Goal: Transaction & Acquisition: Download file/media

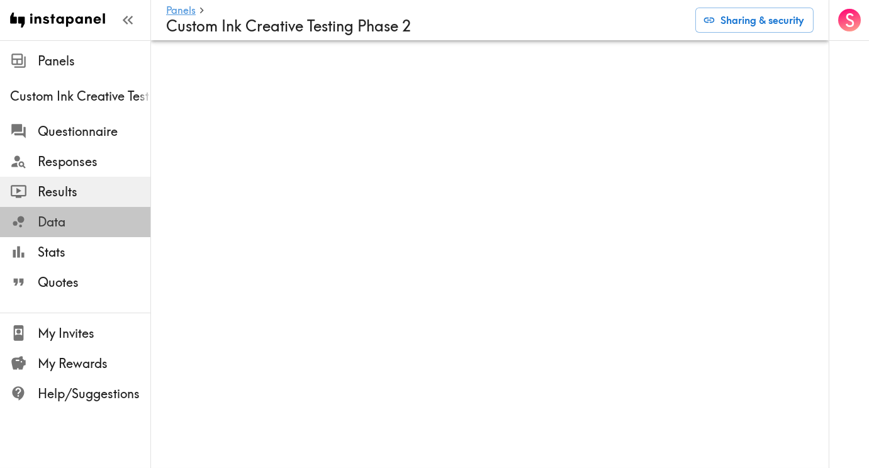
click at [55, 220] on span "Data" at bounding box center [94, 222] width 113 height 18
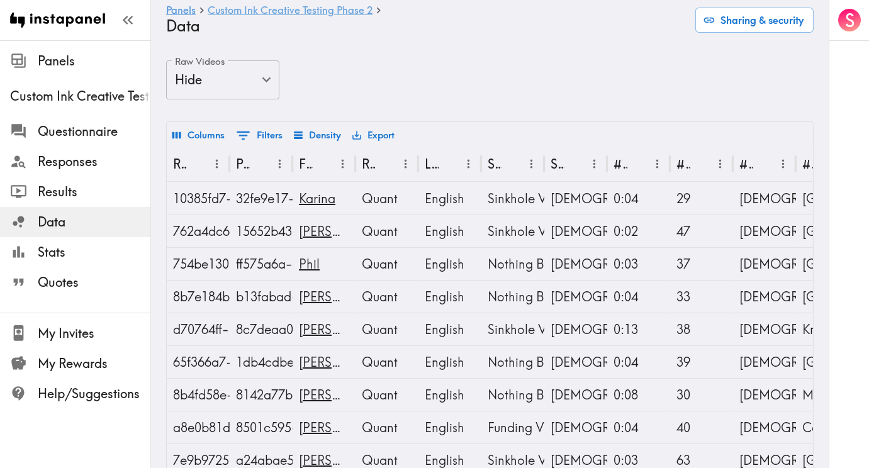
click at [368, 12] on link "Custom Ink Creative Testing Phase 2" at bounding box center [290, 11] width 165 height 12
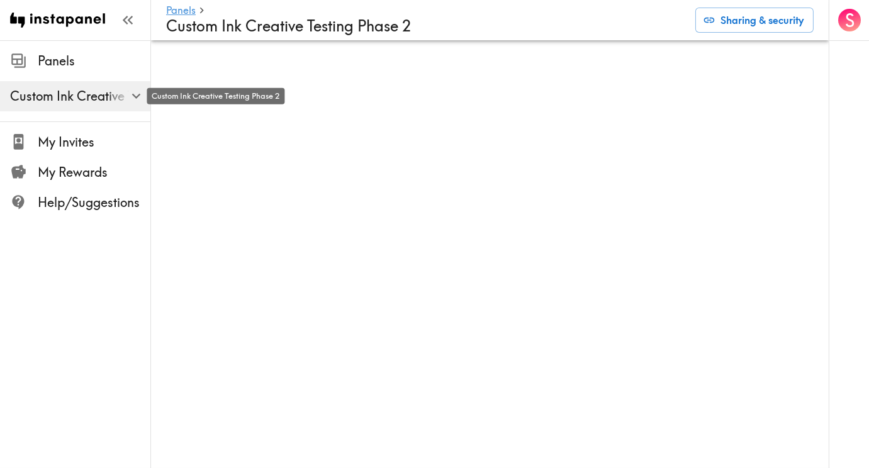
click at [121, 102] on span "Custom Ink Creative Testing Phase 2" at bounding box center [80, 96] width 140 height 18
click at [135, 96] on icon "button" at bounding box center [135, 96] width 9 height 5
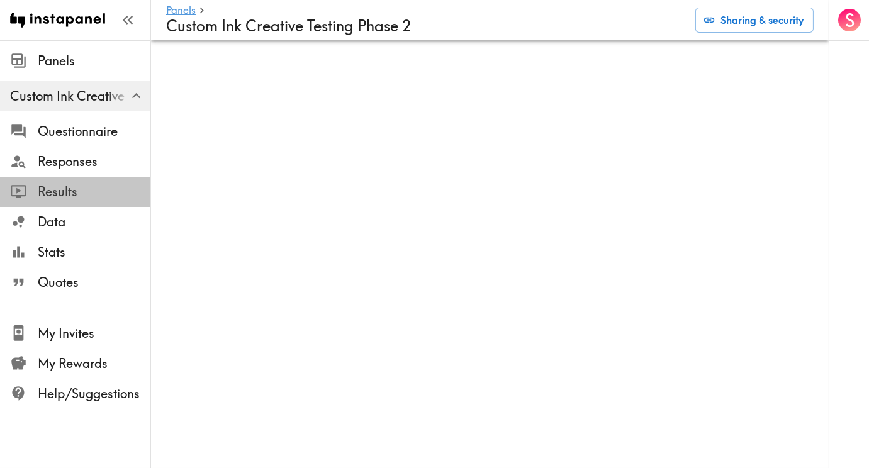
click at [70, 193] on span "Results" at bounding box center [94, 192] width 113 height 18
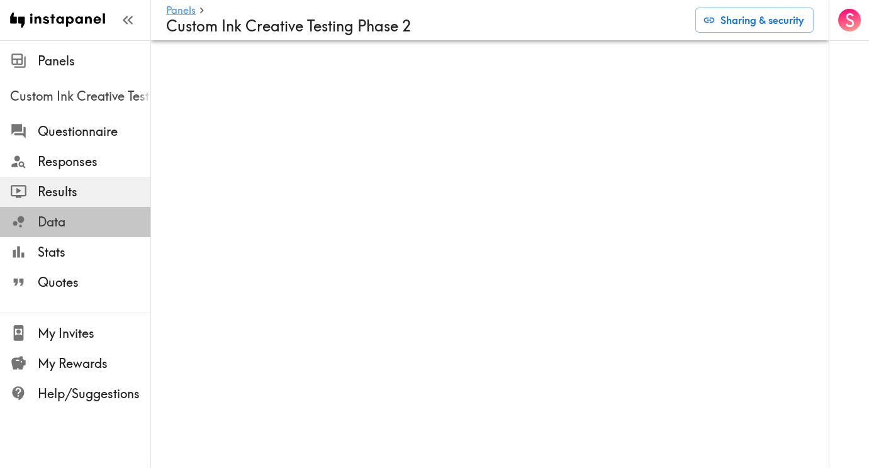
click at [62, 216] on span "Data" at bounding box center [94, 222] width 113 height 18
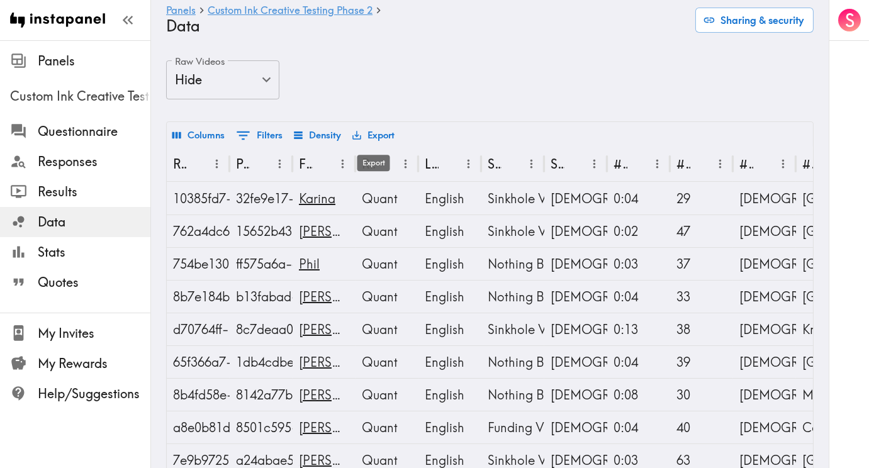
click at [372, 131] on button "Export" at bounding box center [373, 135] width 48 height 21
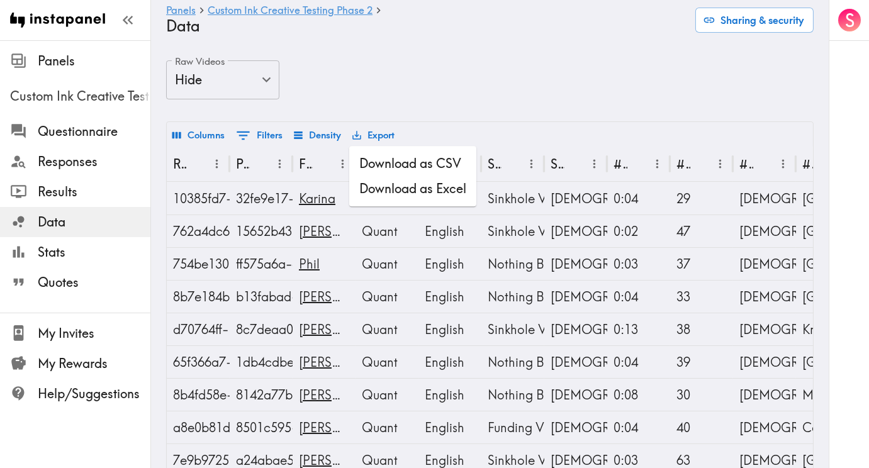
click at [395, 161] on li "Download as CSV" at bounding box center [412, 163] width 127 height 25
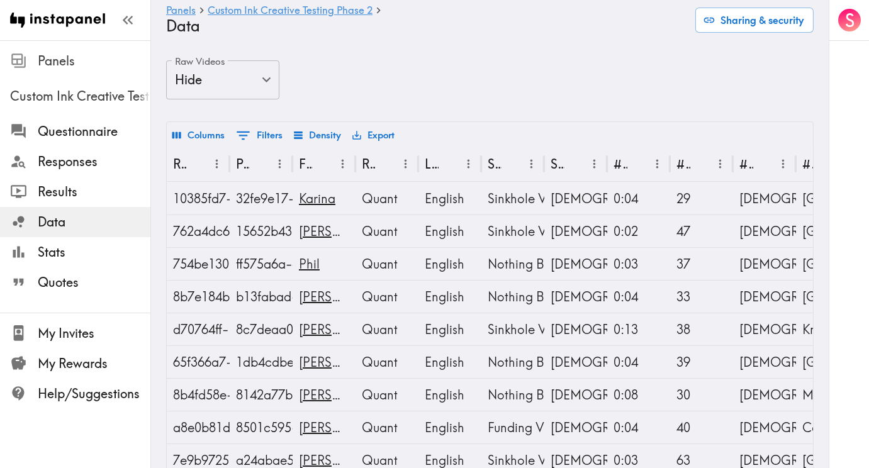
click at [63, 71] on span "Panels" at bounding box center [94, 61] width 113 height 23
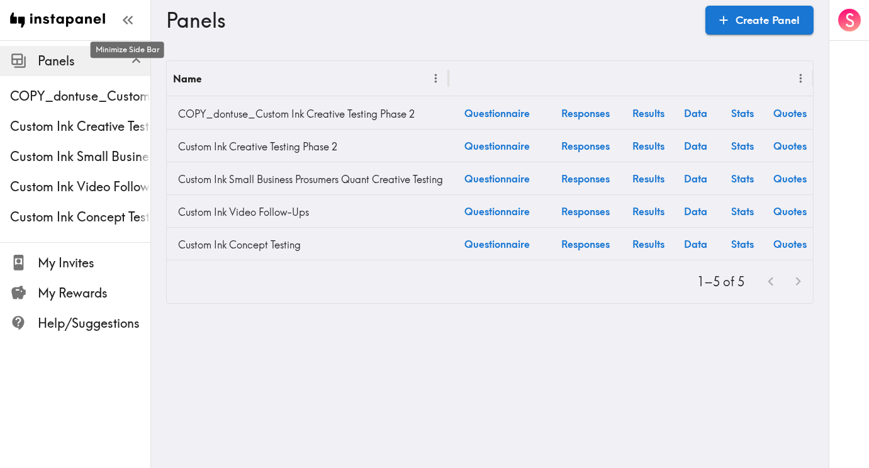
click at [126, 24] on icon "button" at bounding box center [127, 19] width 17 height 17
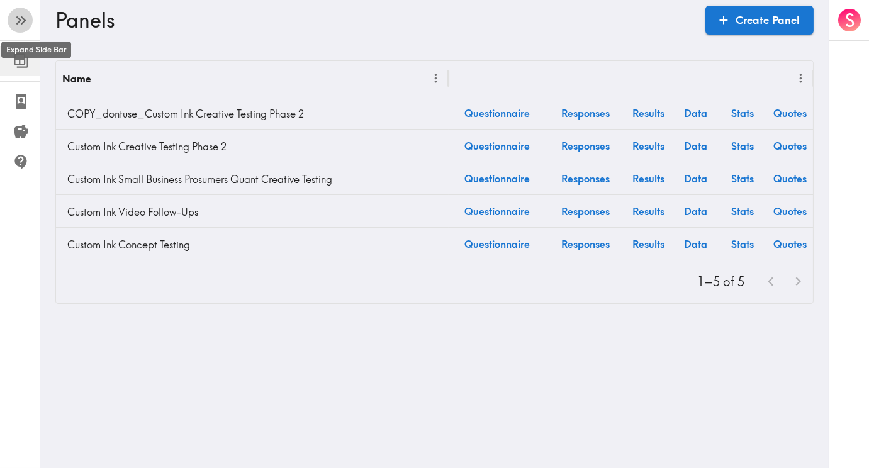
click at [14, 18] on icon "button" at bounding box center [21, 20] width 17 height 17
